Goal: Task Accomplishment & Management: Use online tool/utility

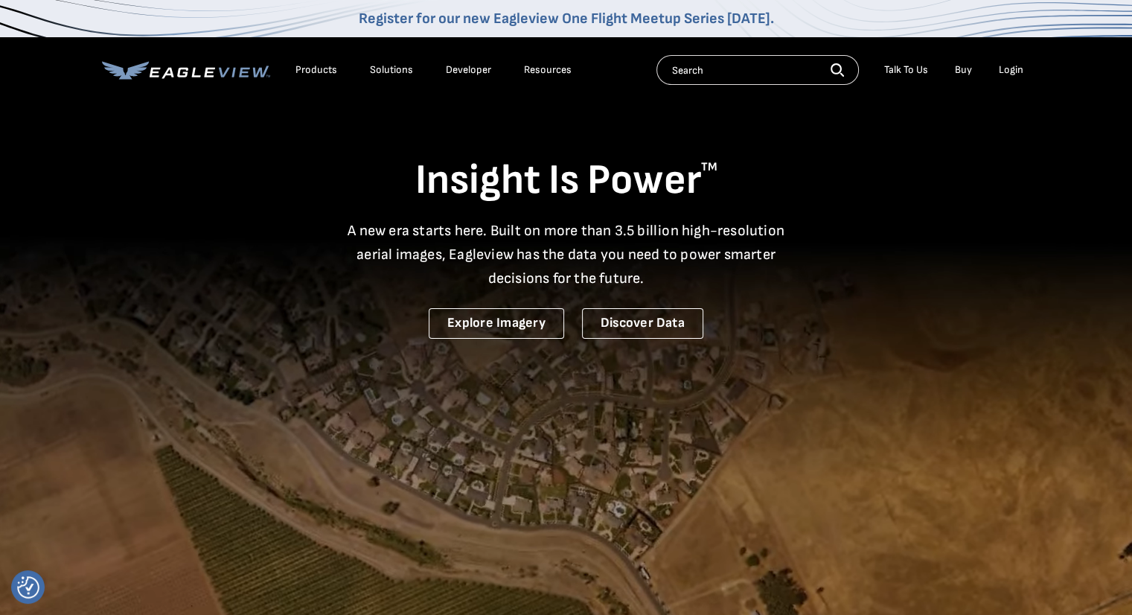
click at [1015, 74] on div "Login" at bounding box center [1011, 69] width 25 height 13
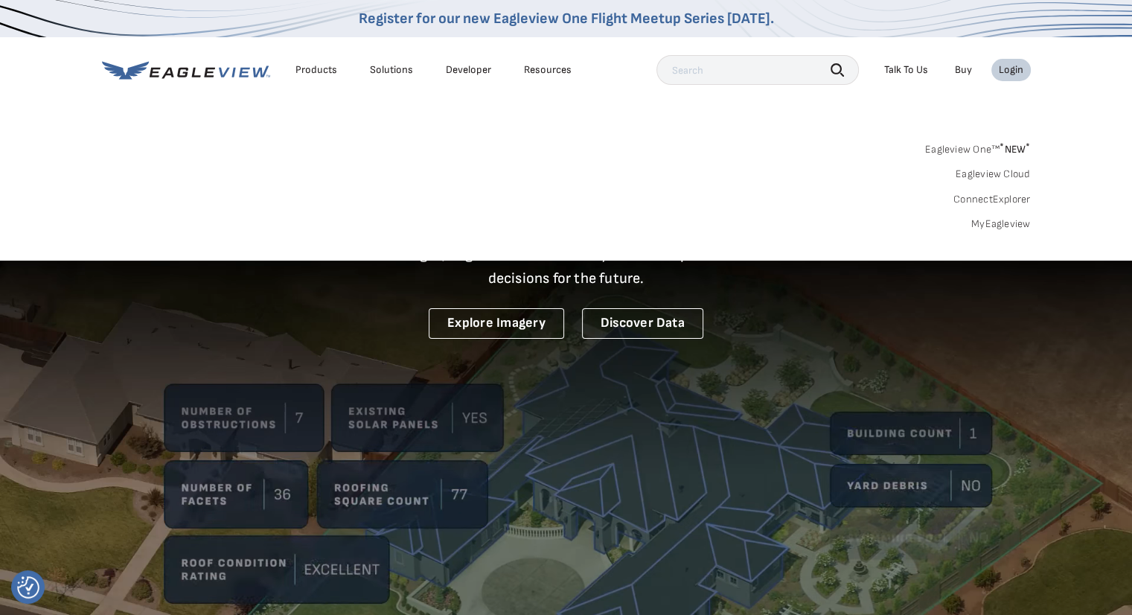
click at [1015, 74] on div "Login" at bounding box center [1011, 69] width 25 height 13
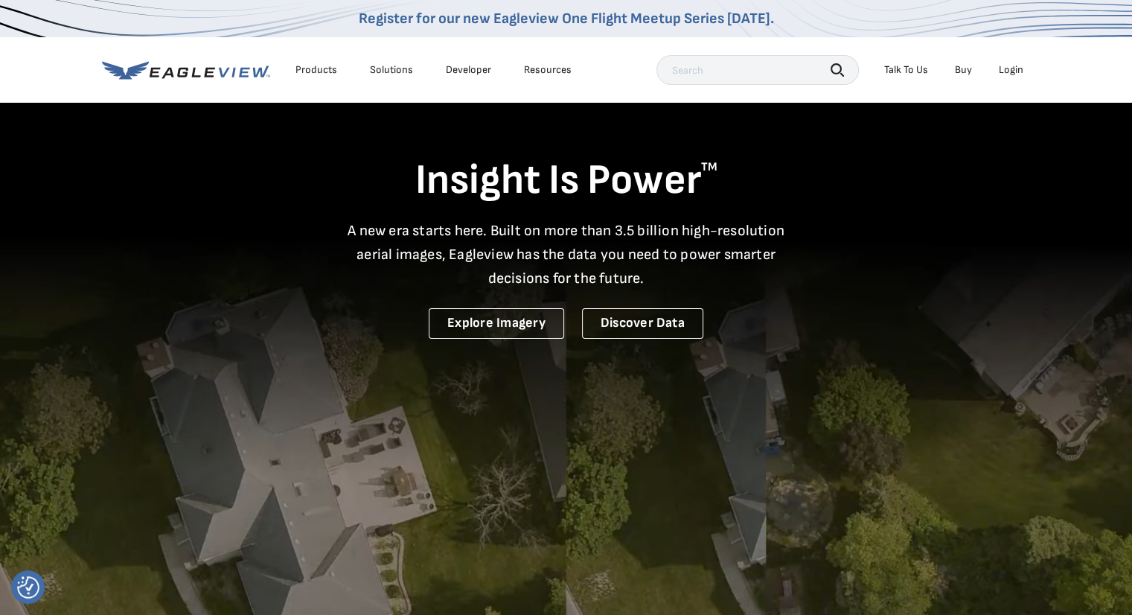
click at [1009, 71] on div "Login" at bounding box center [1011, 69] width 25 height 13
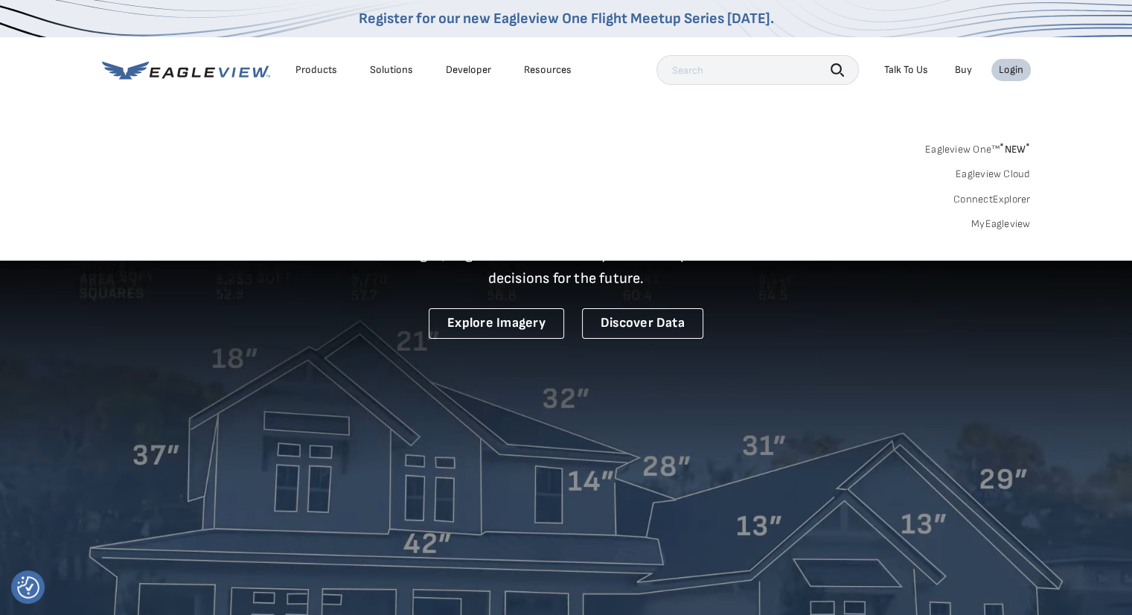
click at [995, 71] on li "Login" at bounding box center [1011, 70] width 39 height 22
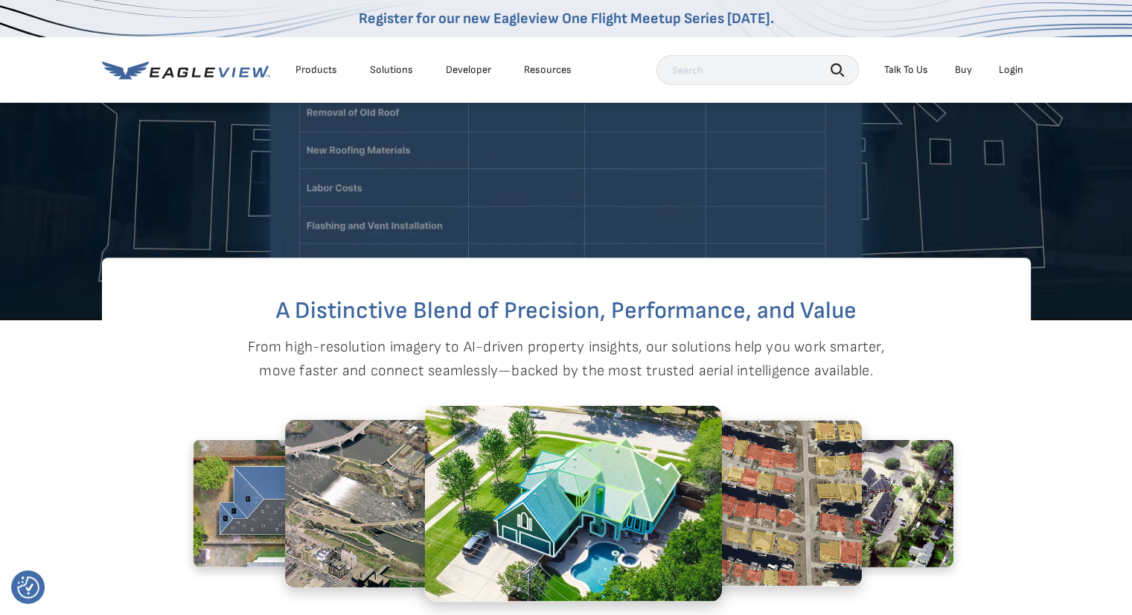
scroll to position [149, 0]
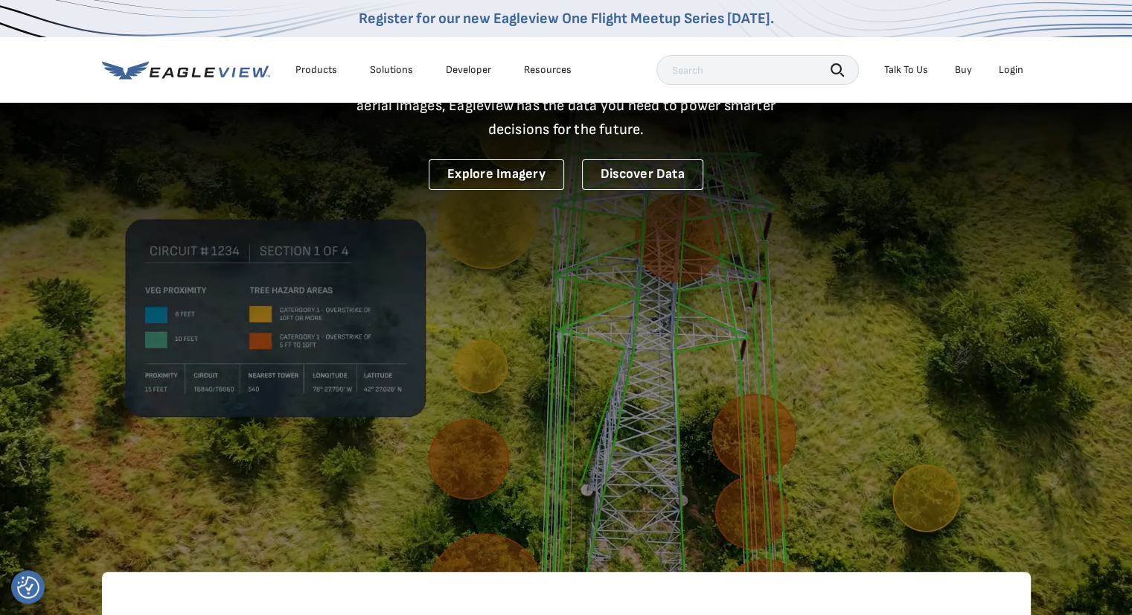
click at [1009, 68] on div "Login" at bounding box center [1011, 69] width 25 height 13
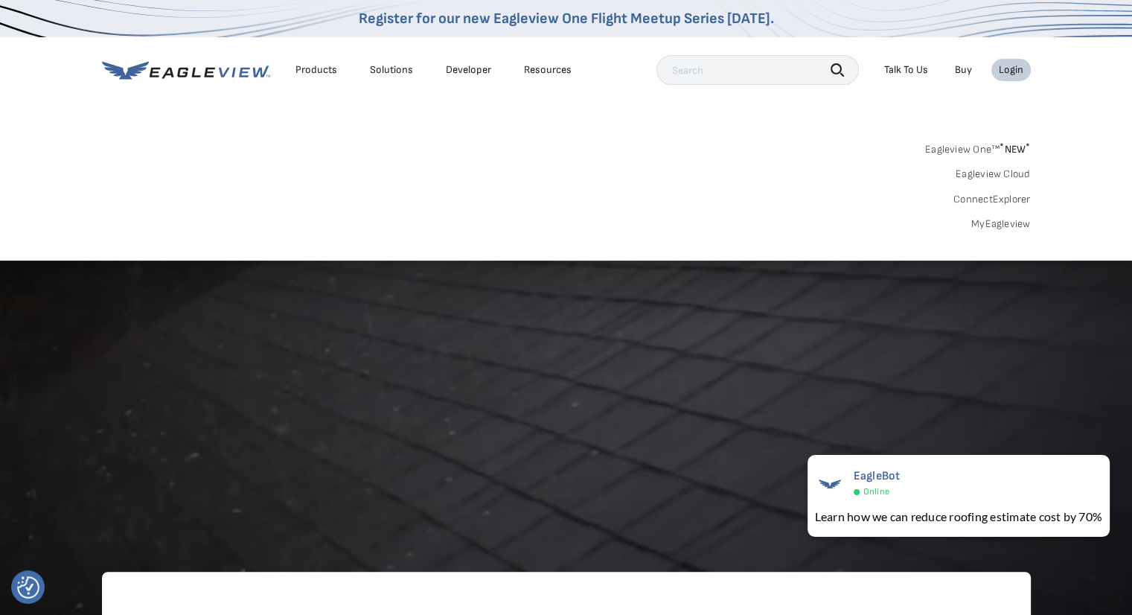
click at [1003, 150] on sup "*" at bounding box center [1002, 147] width 4 height 13
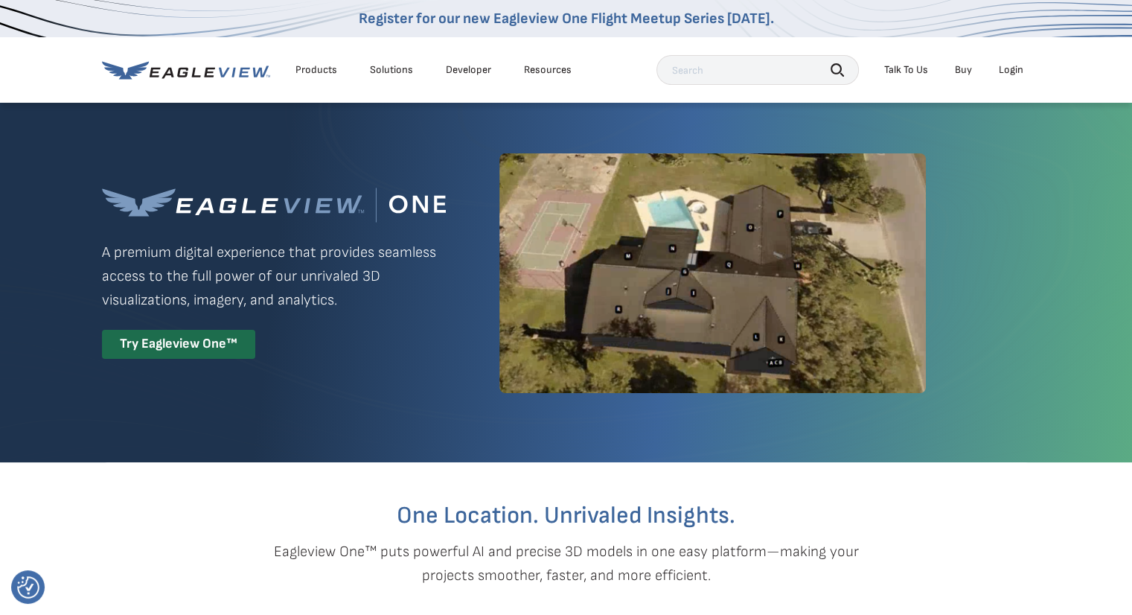
click at [1010, 74] on div "Login" at bounding box center [1011, 69] width 25 height 13
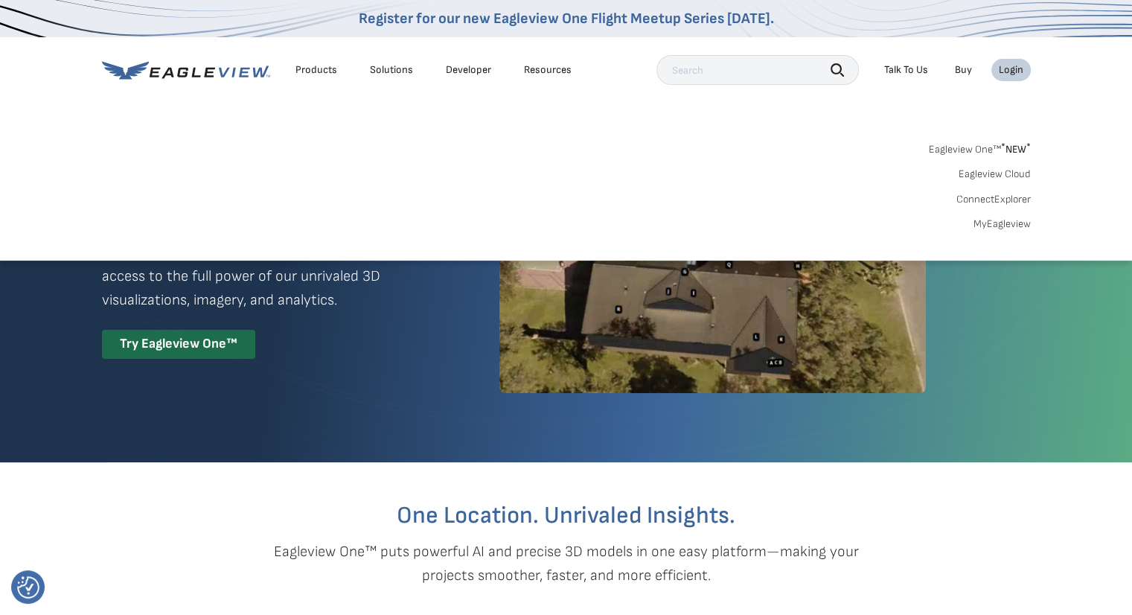
click at [999, 221] on link "MyEagleview" at bounding box center [1002, 223] width 57 height 13
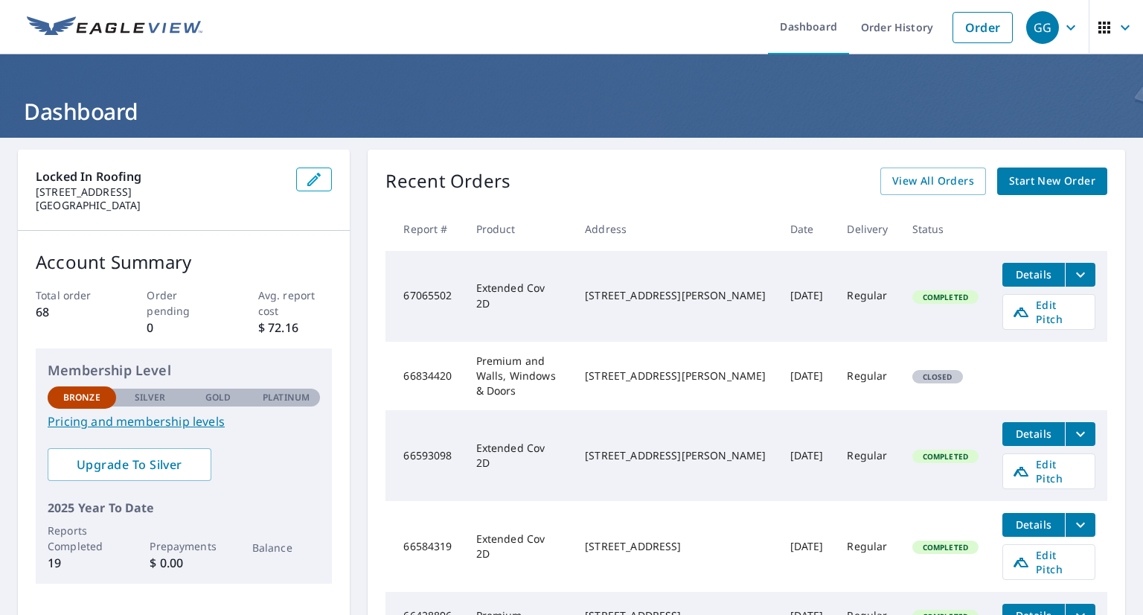
click at [1040, 177] on span "Start New Order" at bounding box center [1052, 181] width 86 height 19
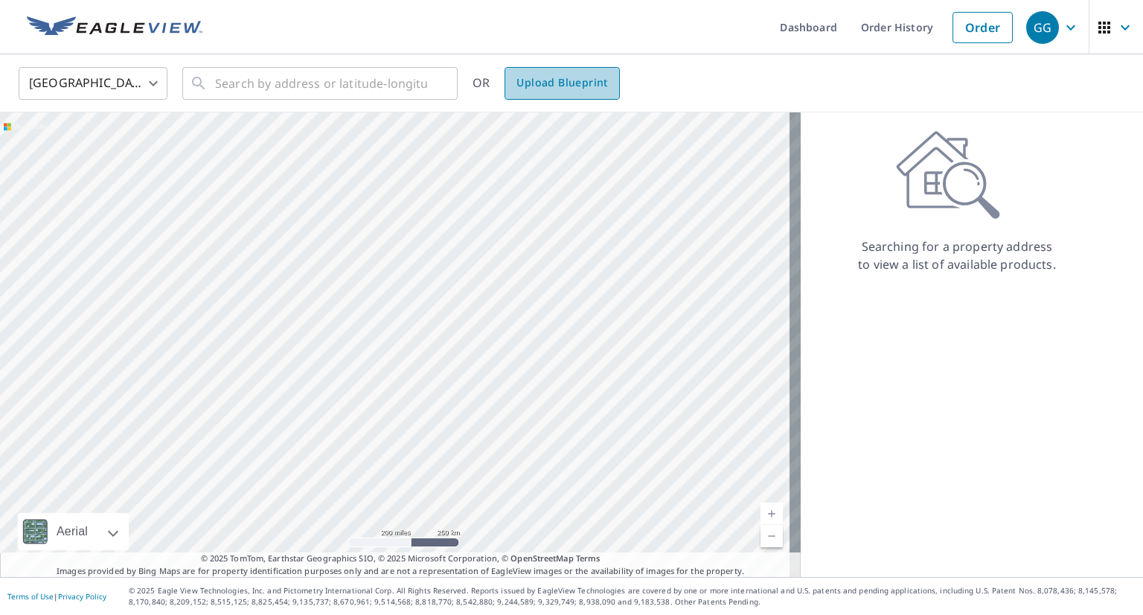
click at [599, 77] on span "Upload Blueprint" at bounding box center [562, 83] width 91 height 19
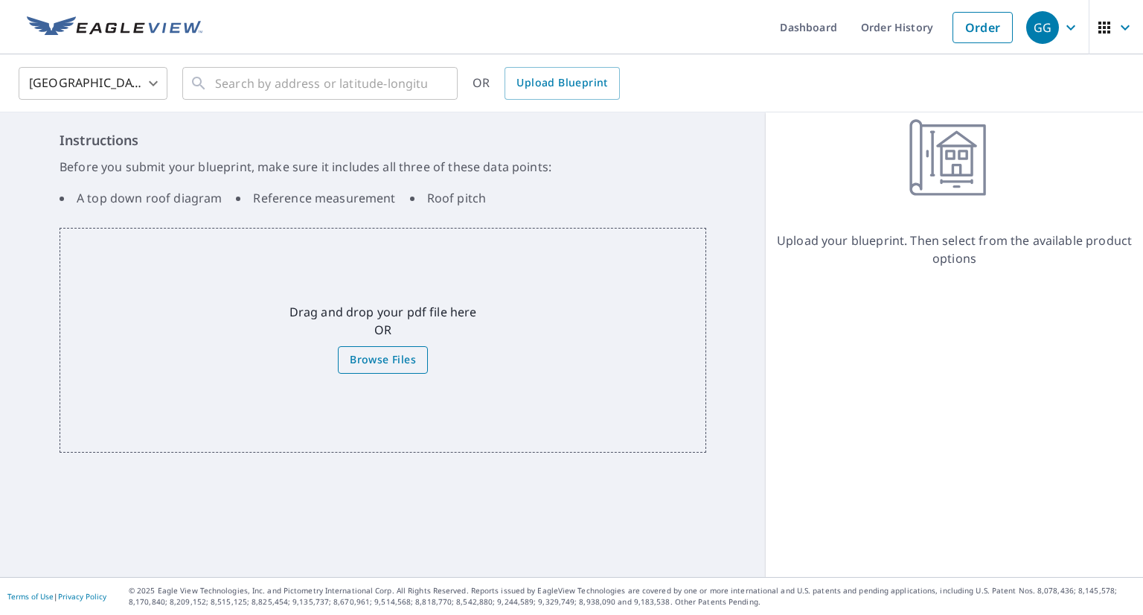
click at [368, 359] on span "Browse Files" at bounding box center [383, 360] width 66 height 19
click at [0, 0] on input "Browse Files" at bounding box center [0, 0] width 0 height 0
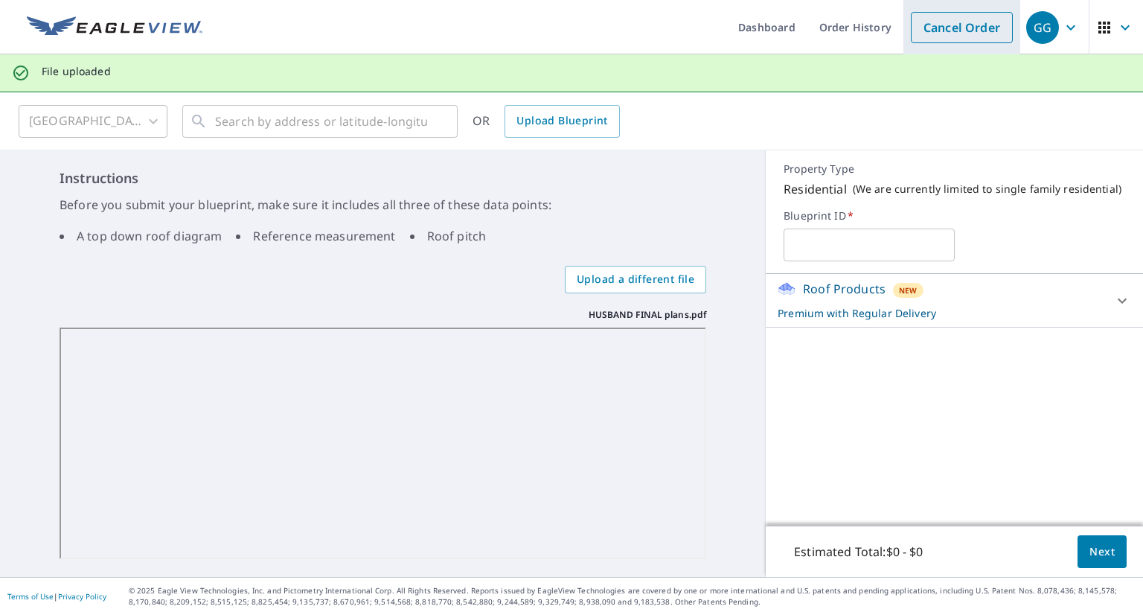
click at [914, 24] on link "Cancel Order" at bounding box center [962, 27] width 102 height 31
